Goal: Task Accomplishment & Management: Use online tool/utility

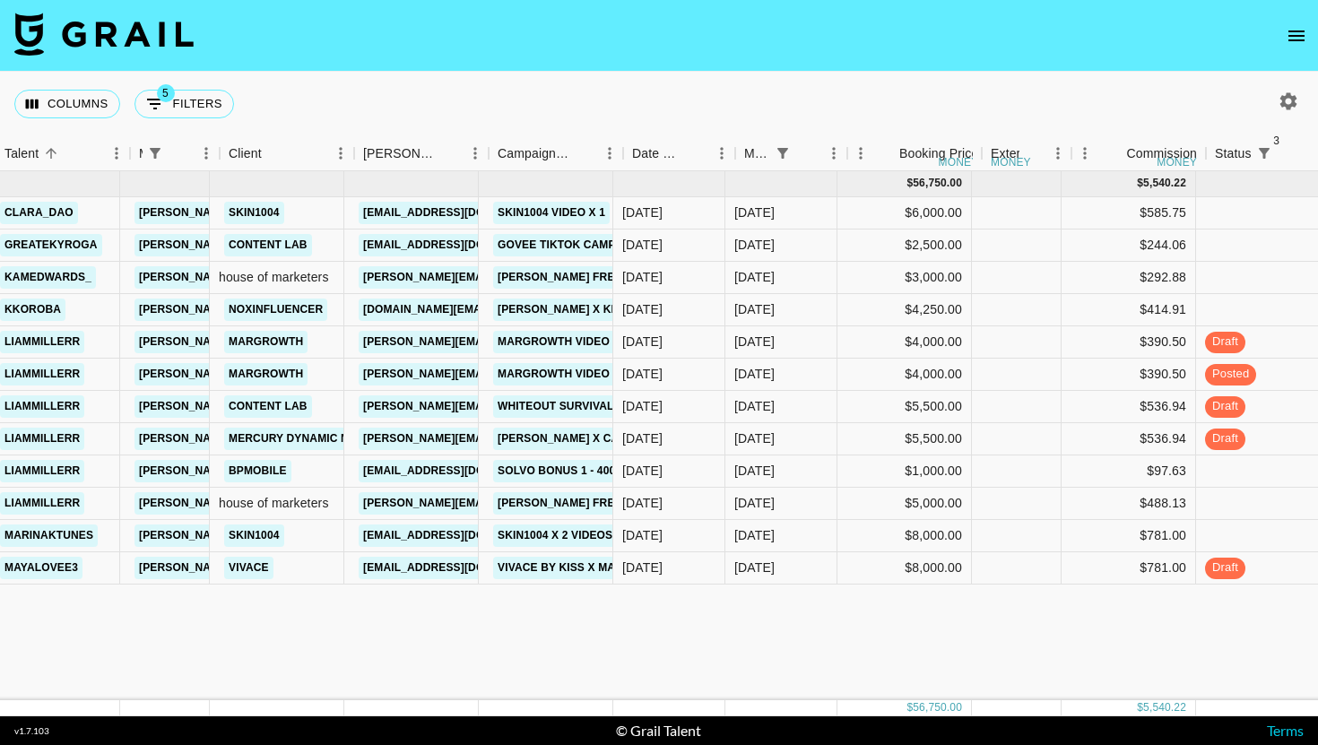
scroll to position [0, 456]
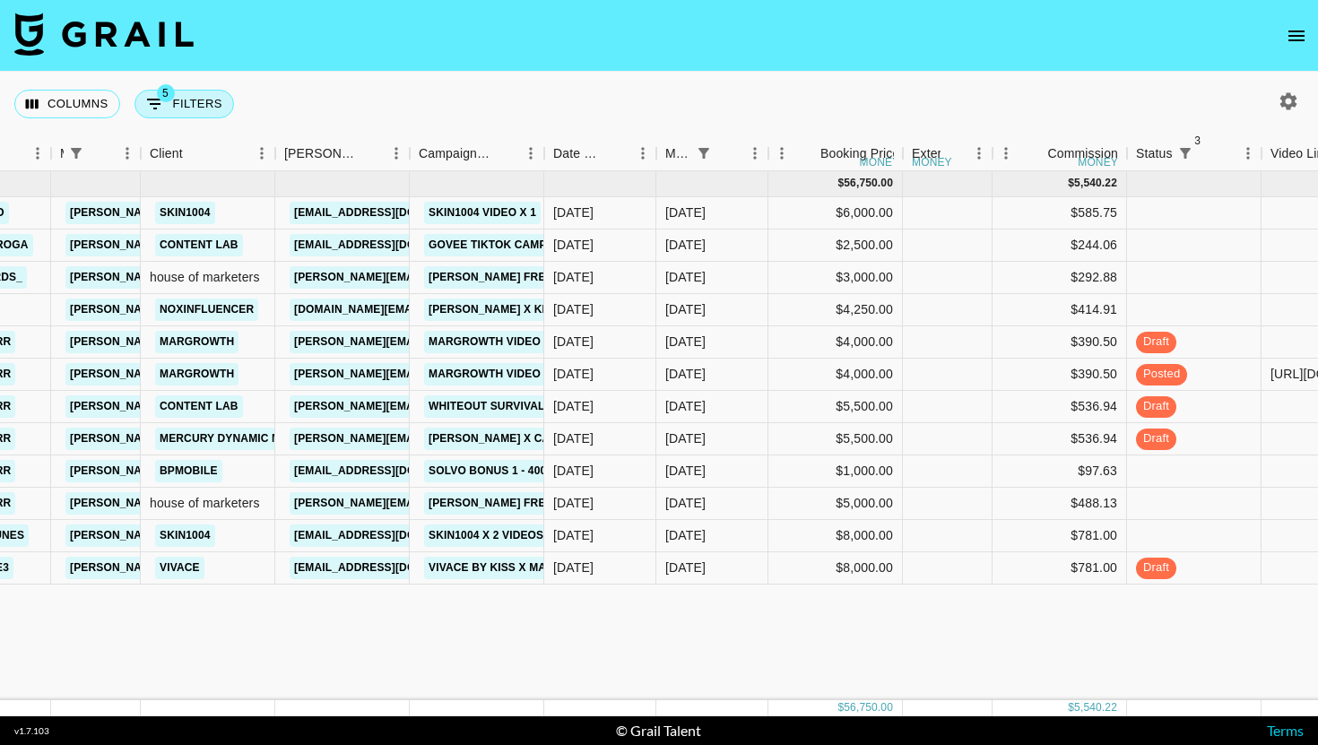
click at [196, 103] on button "5 Filters" at bounding box center [185, 104] width 100 height 29
select select "managerIds"
select select "status"
select select "not"
select select "cancelled"
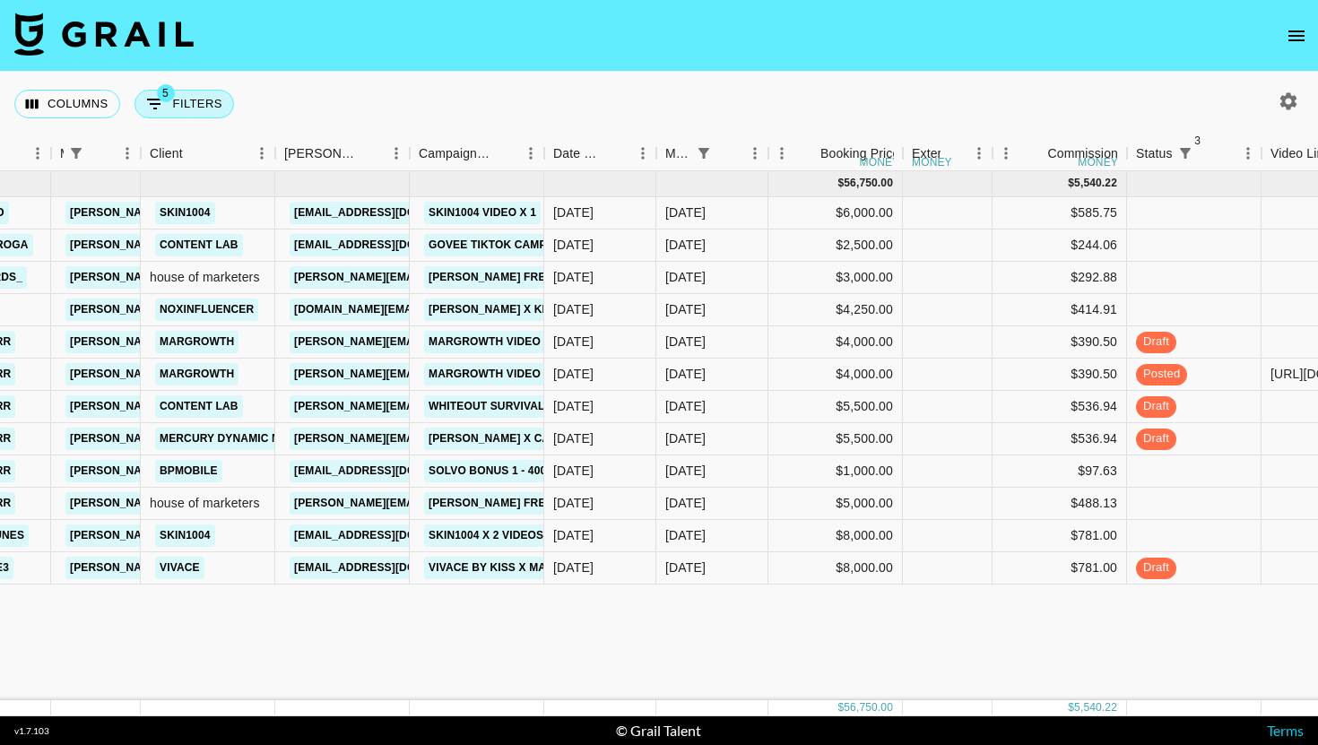
select select "status"
select select "not"
select select "declined"
select select "monthDue2"
select select "[DATE]"
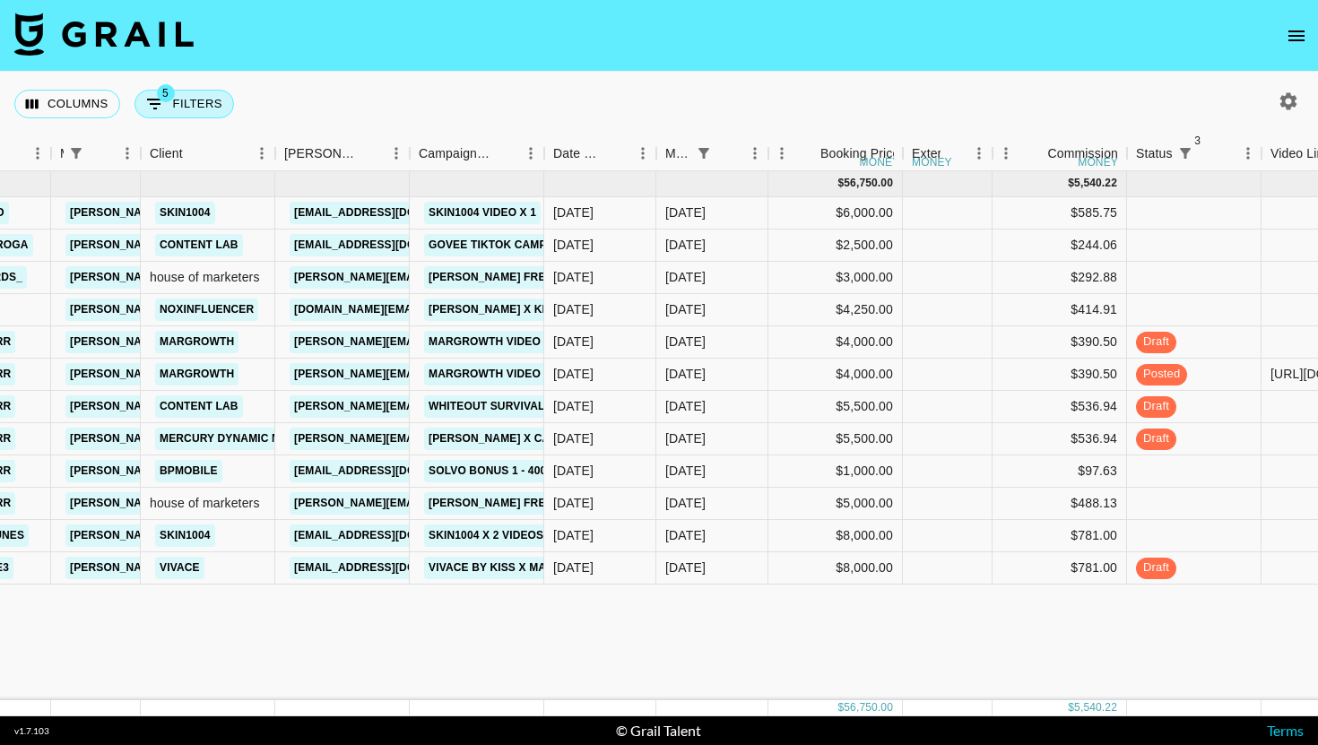
select select "status"
select select "not"
select select "approved"
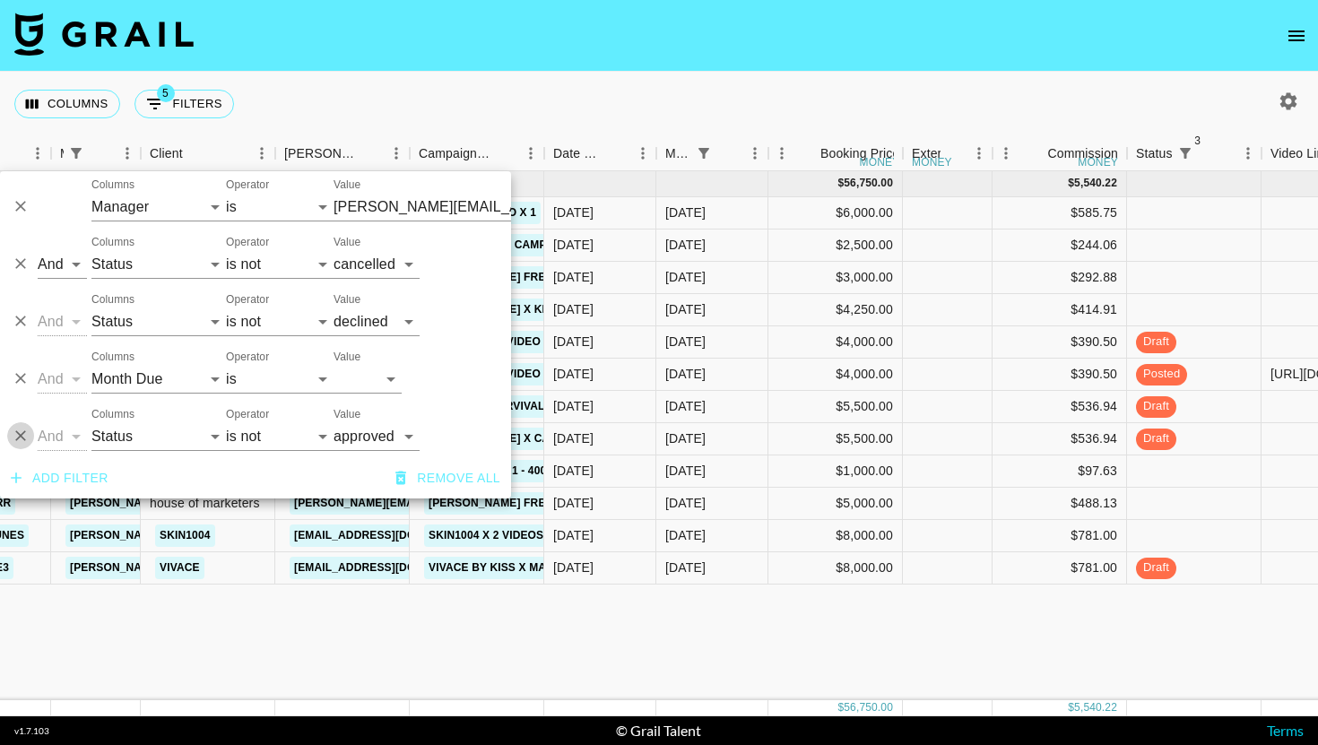
click at [25, 437] on icon "Delete" at bounding box center [21, 436] width 18 height 18
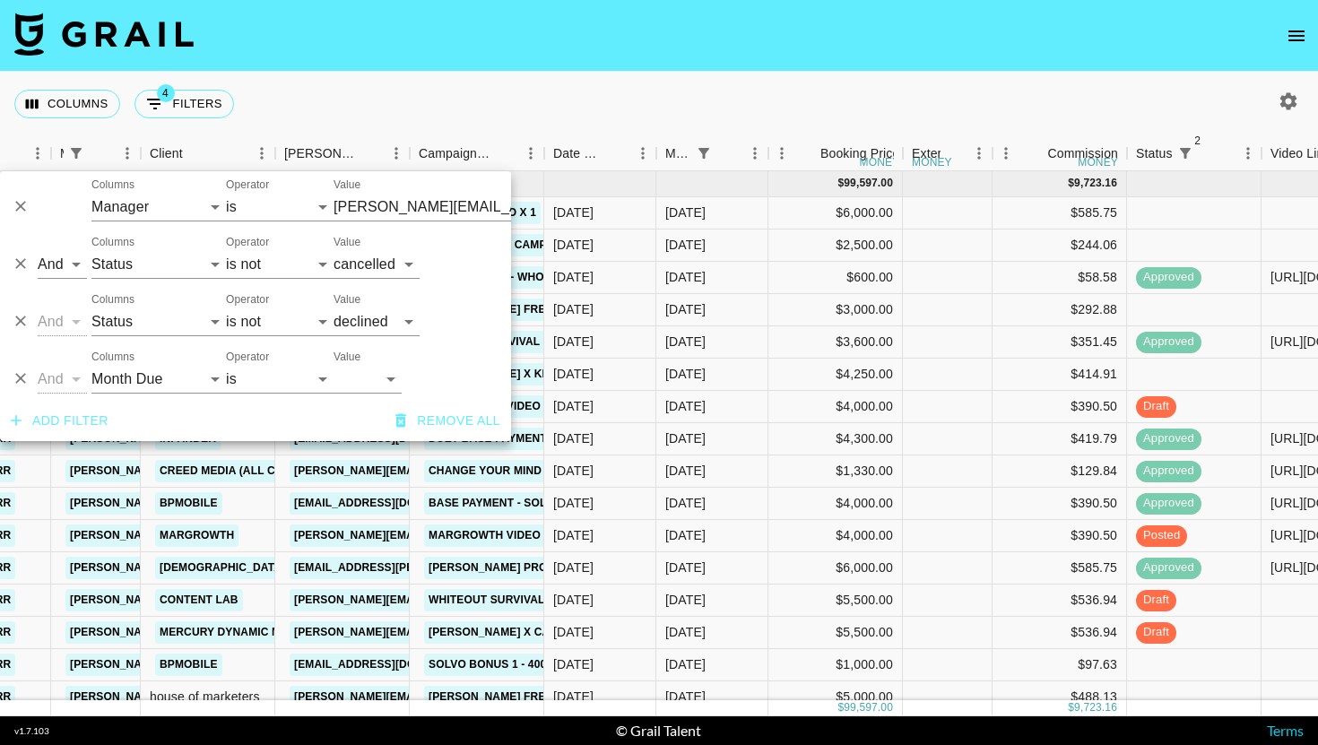
click at [768, 111] on div "Columns 4 Filters + Booking" at bounding box center [659, 104] width 1318 height 65
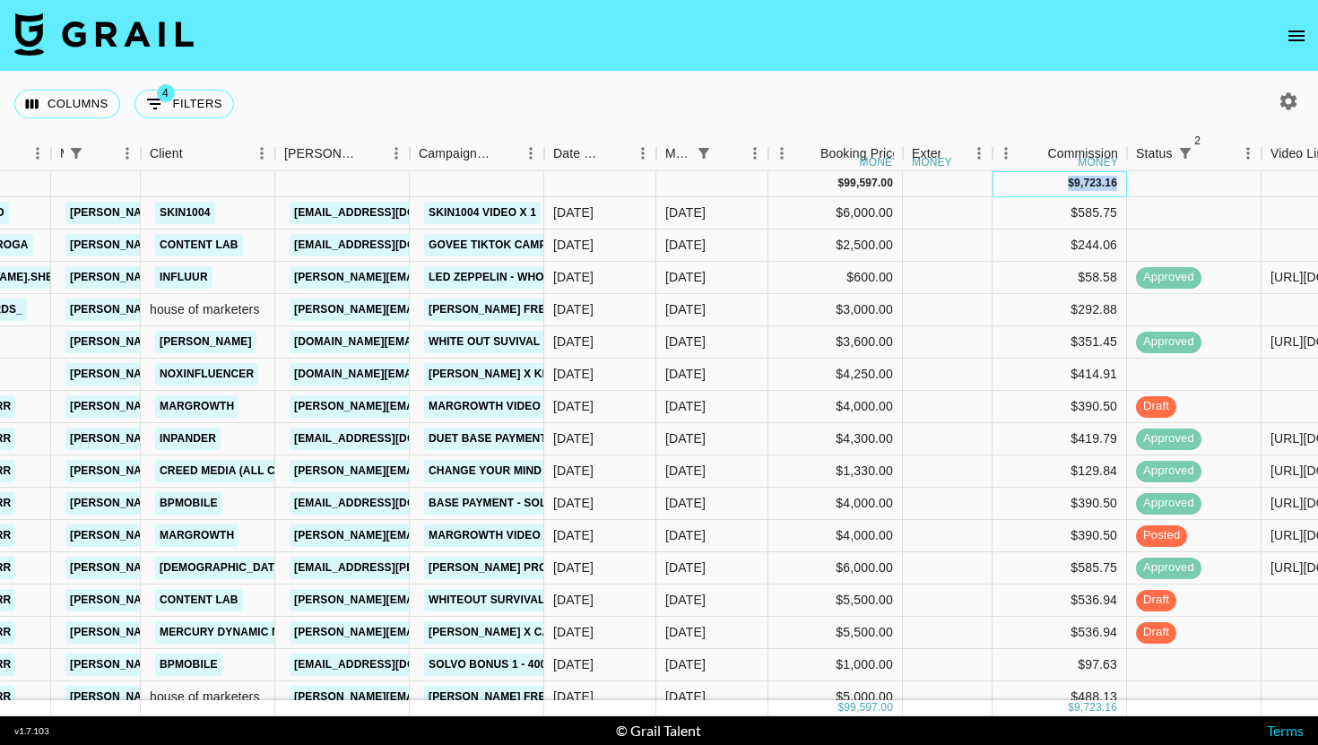
drag, startPoint x: 1115, startPoint y: 183, endPoint x: 1062, endPoint y: 183, distance: 53.8
click at [1062, 183] on div "$ 9,723.16" at bounding box center [1060, 184] width 135 height 26
copy div "$ 9,723.16"
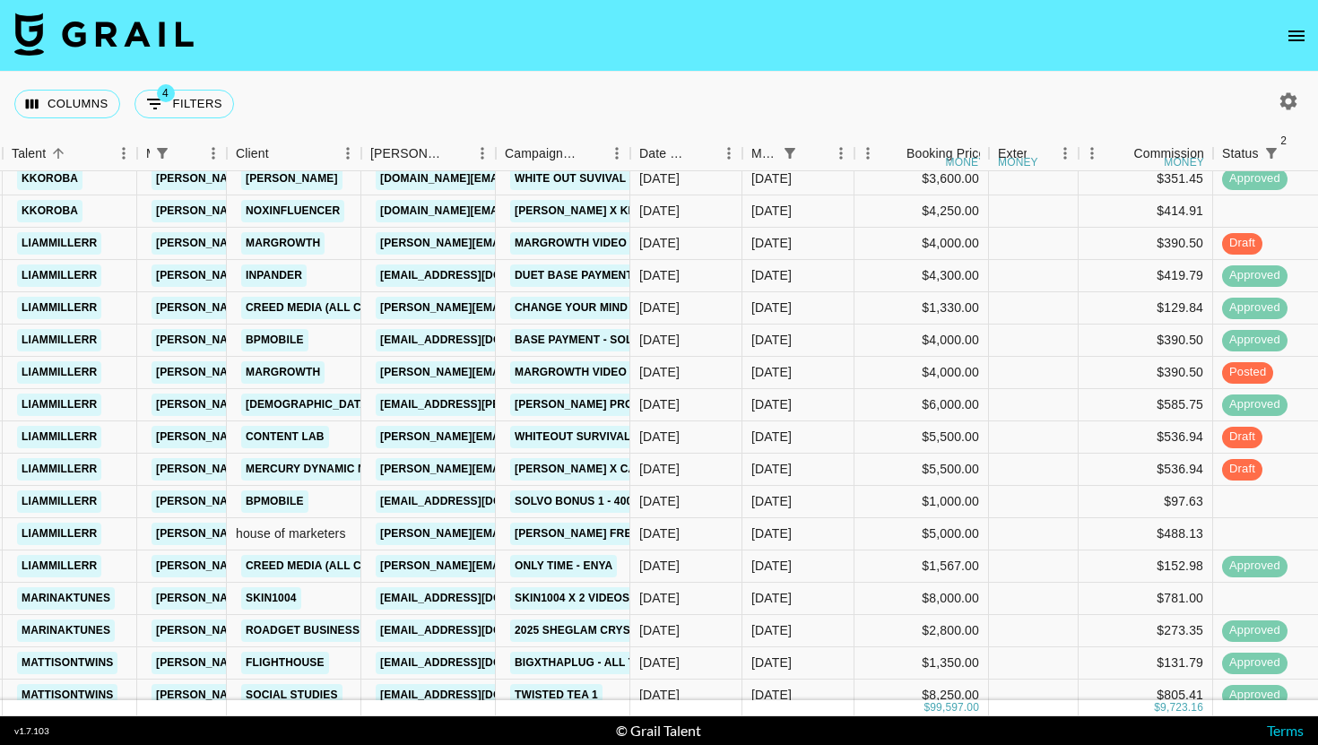
scroll to position [171, 369]
